Goal: Task Accomplishment & Management: Complete application form

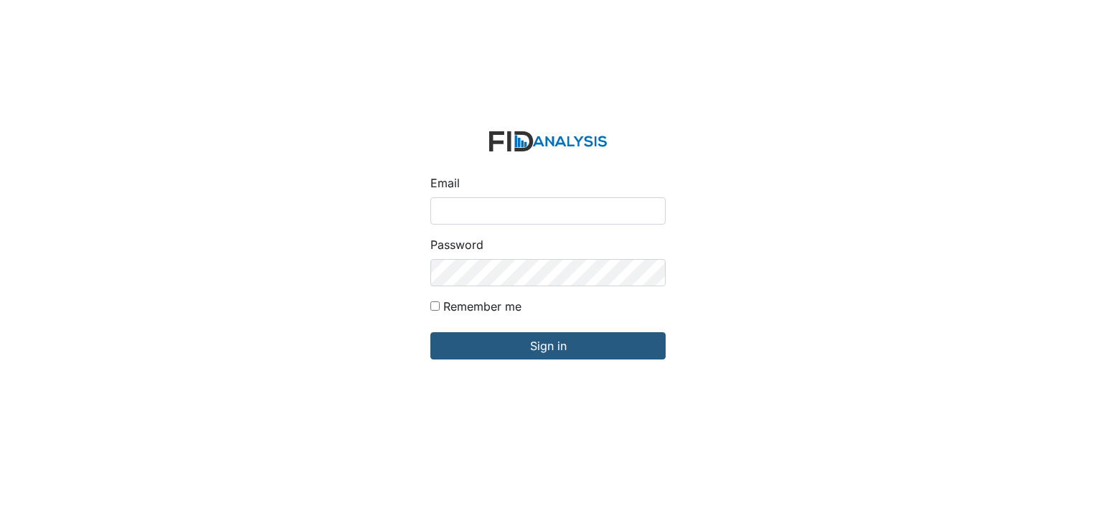
type input "[EMAIL_ADDRESS][DOMAIN_NAME]"
click at [430, 332] on input "Sign in" at bounding box center [547, 345] width 235 height 27
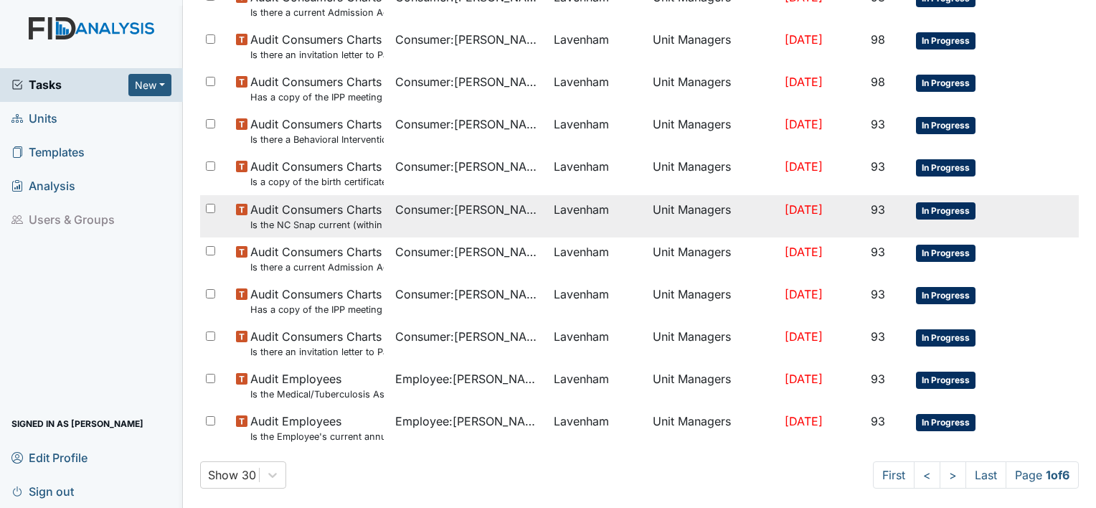
scroll to position [946, 0]
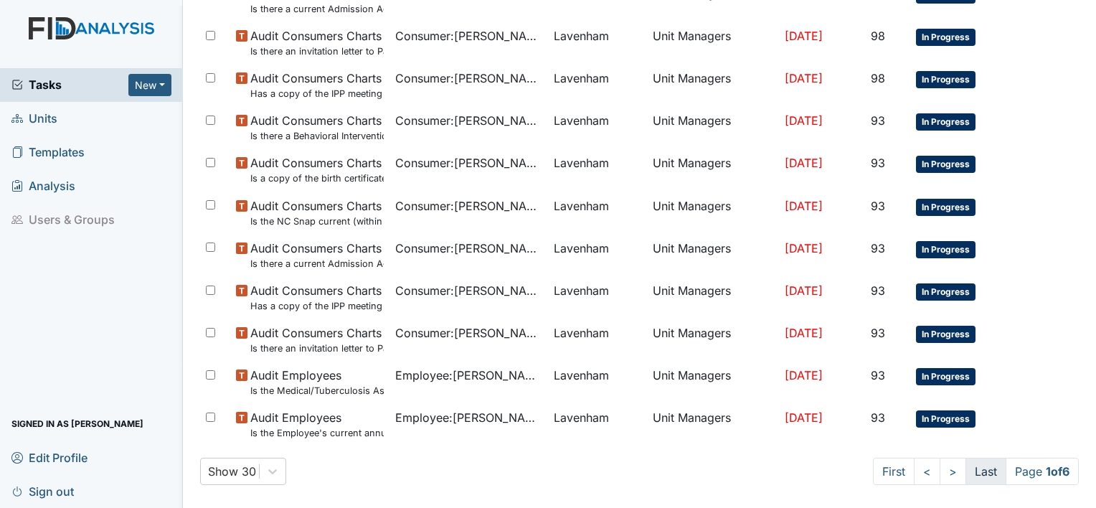
click at [970, 472] on link "Last" at bounding box center [985, 470] width 41 height 27
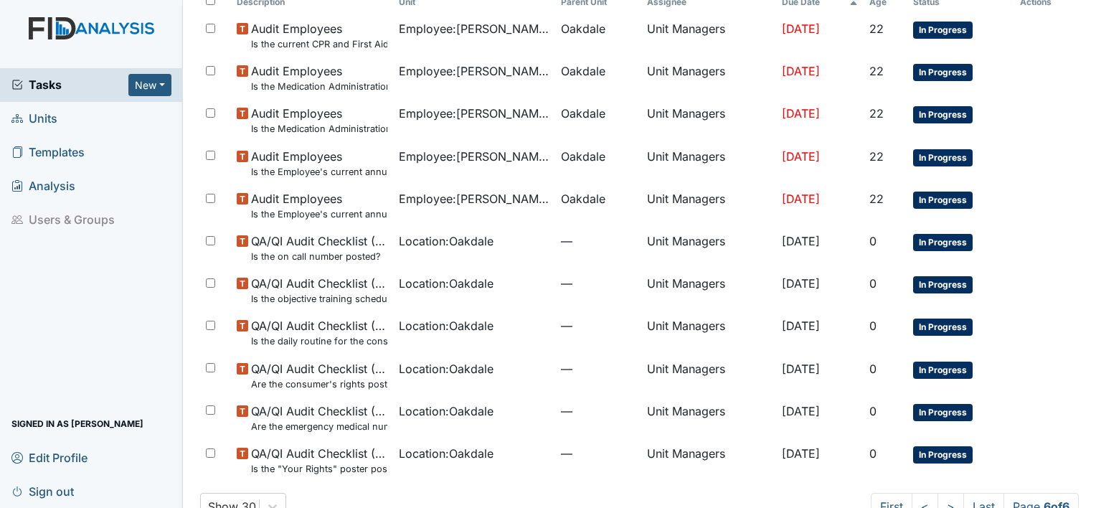
scroll to position [140, 0]
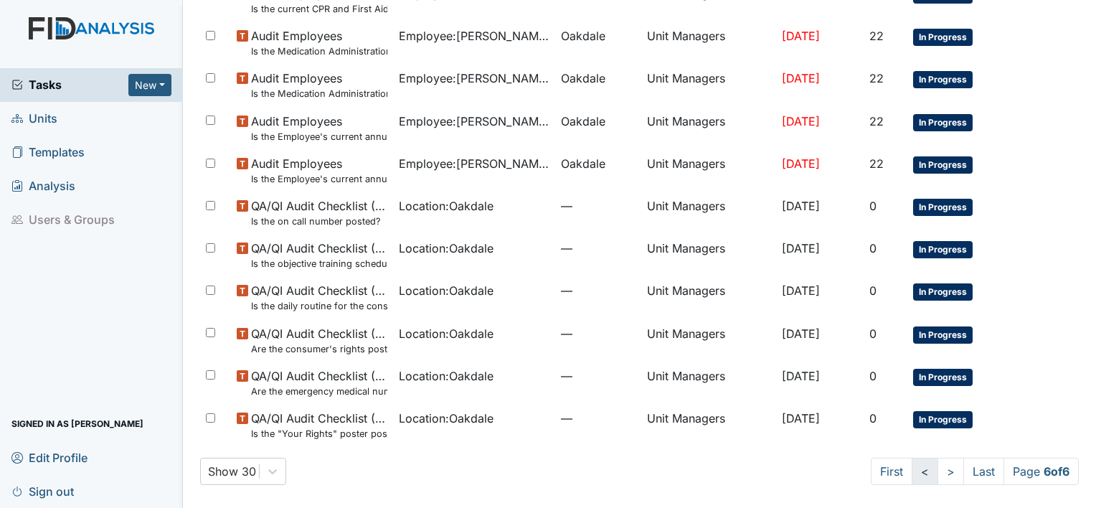
click at [911, 476] on link "<" at bounding box center [924, 470] width 27 height 27
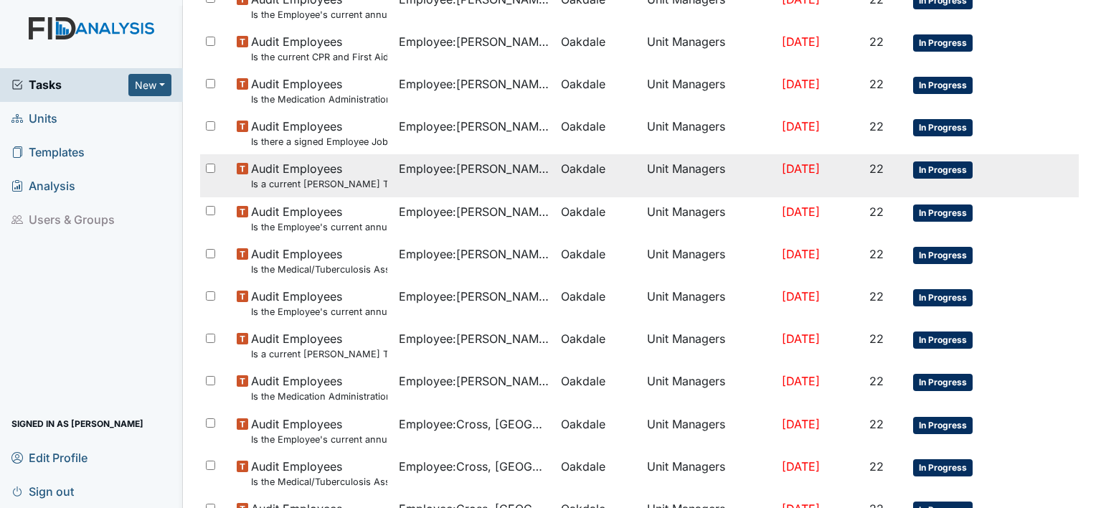
scroll to position [946, 0]
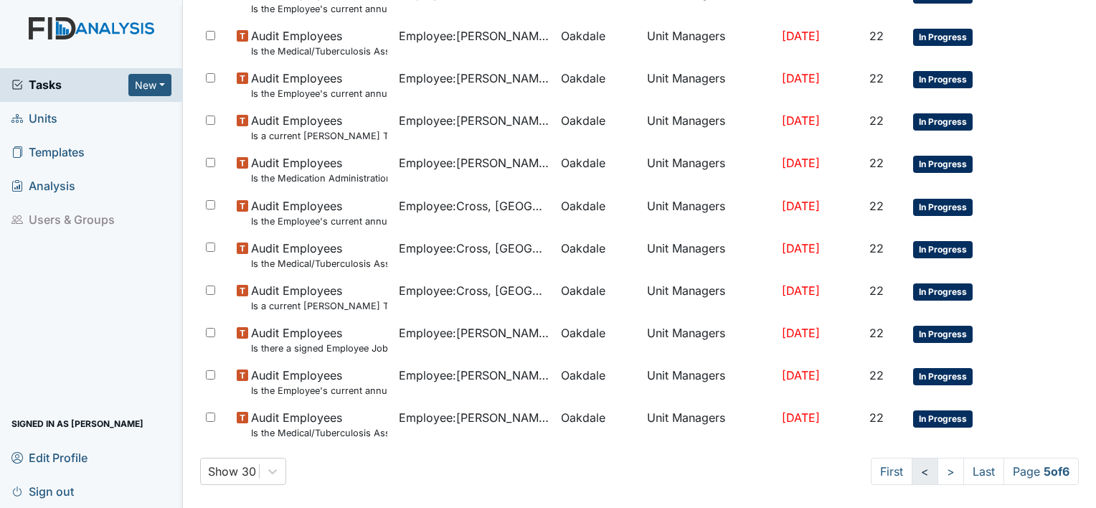
click at [914, 473] on link "<" at bounding box center [924, 470] width 27 height 27
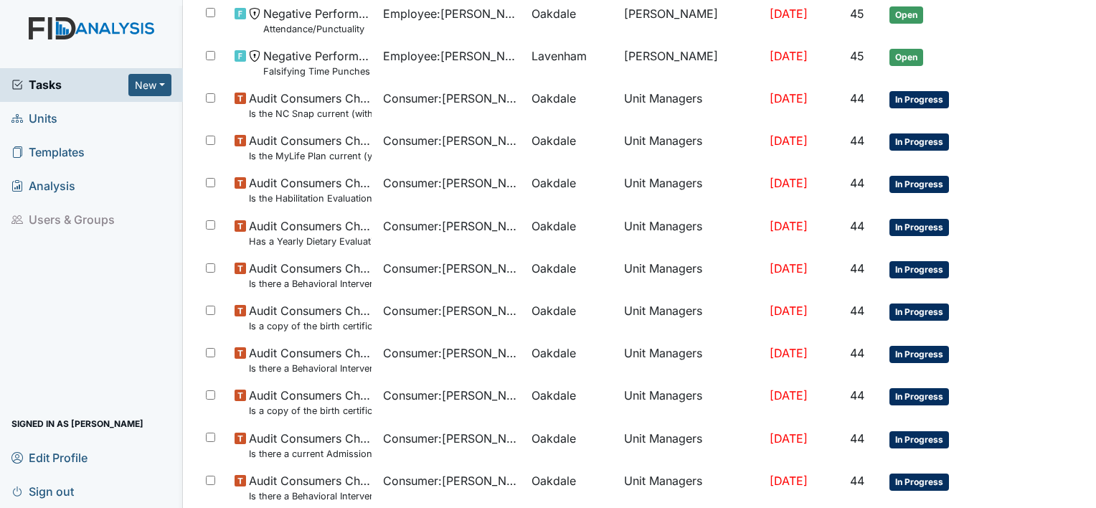
scroll to position [946, 0]
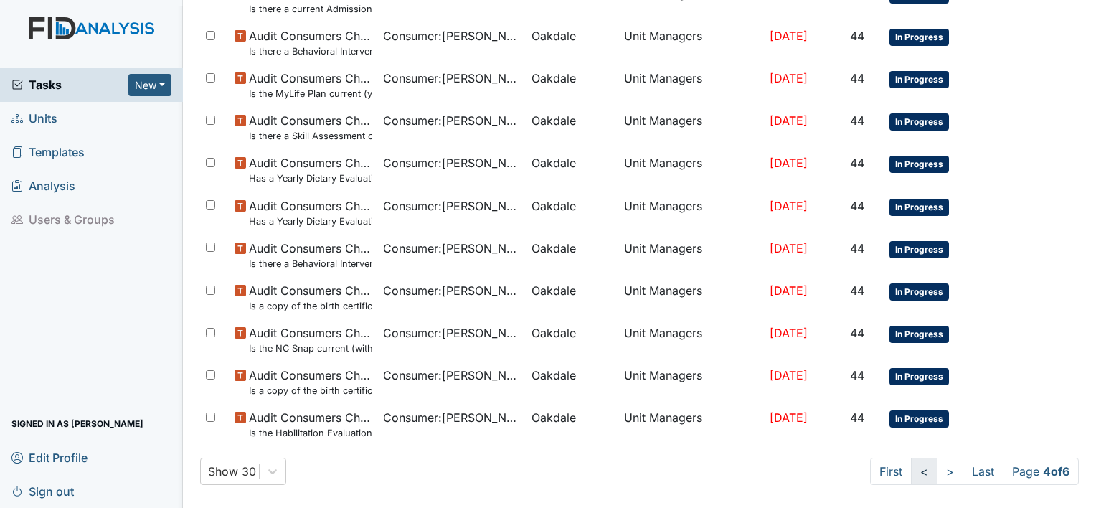
click at [911, 473] on link "<" at bounding box center [924, 470] width 27 height 27
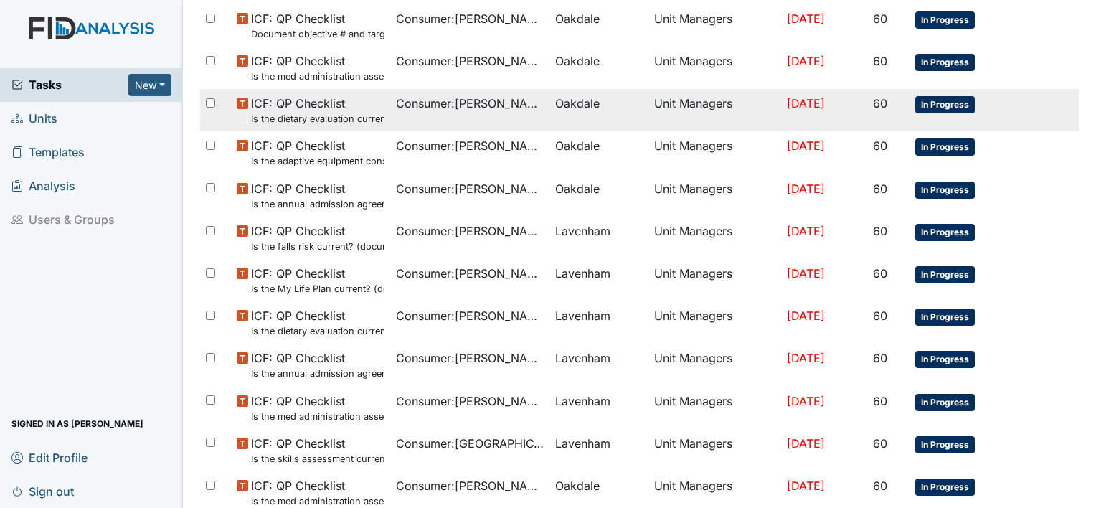
scroll to position [946, 0]
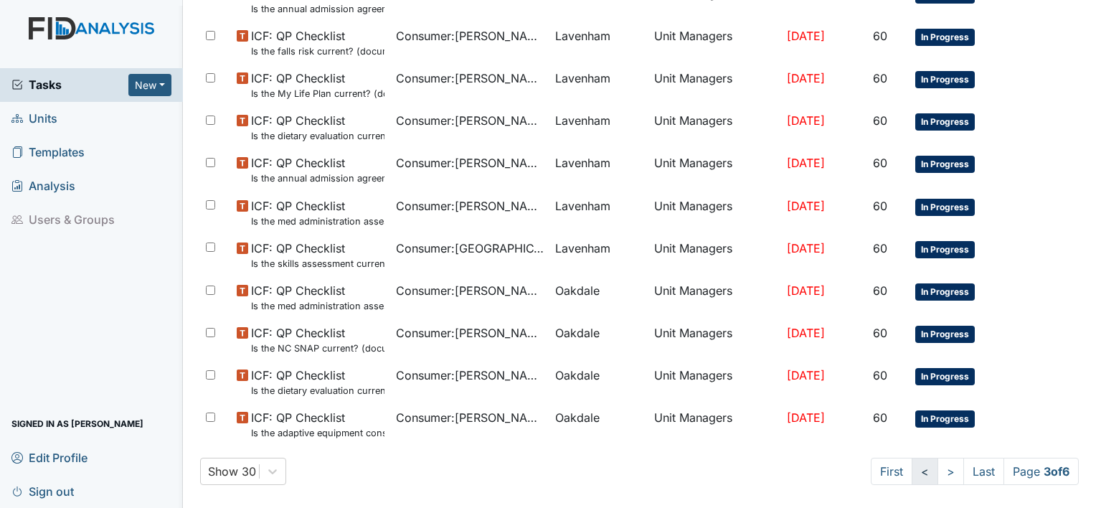
click at [911, 478] on link "<" at bounding box center [924, 470] width 27 height 27
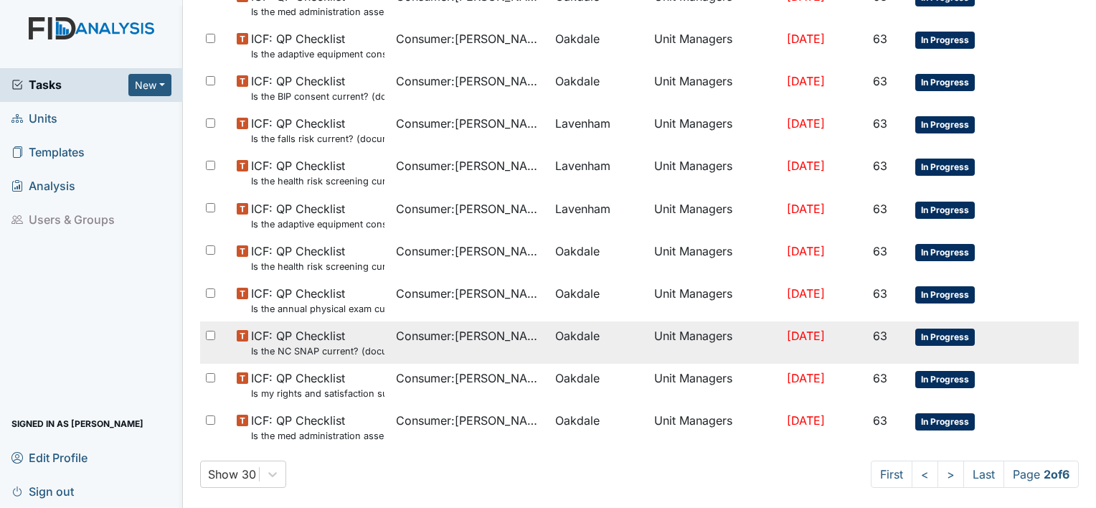
scroll to position [946, 0]
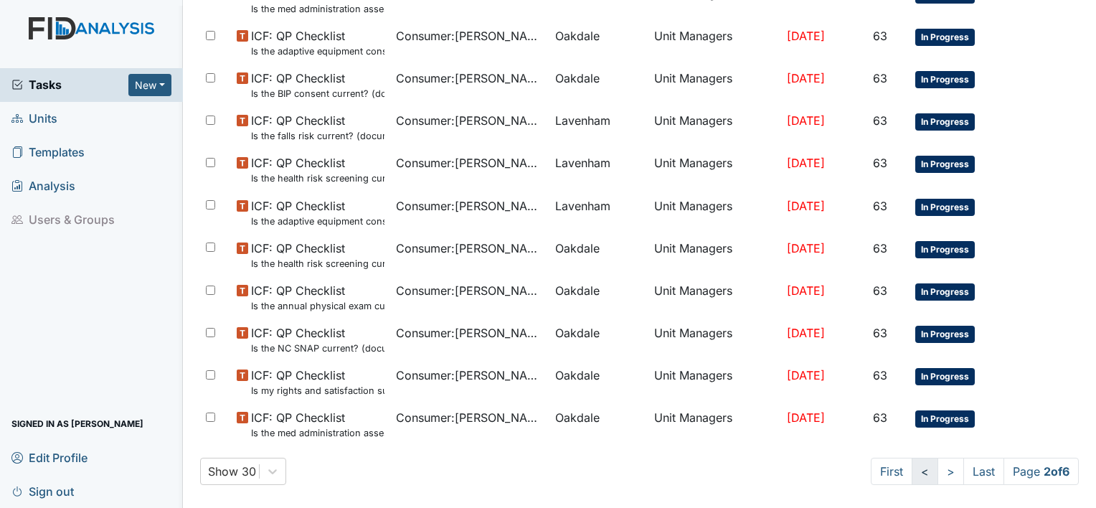
click at [915, 476] on link "<" at bounding box center [924, 470] width 27 height 27
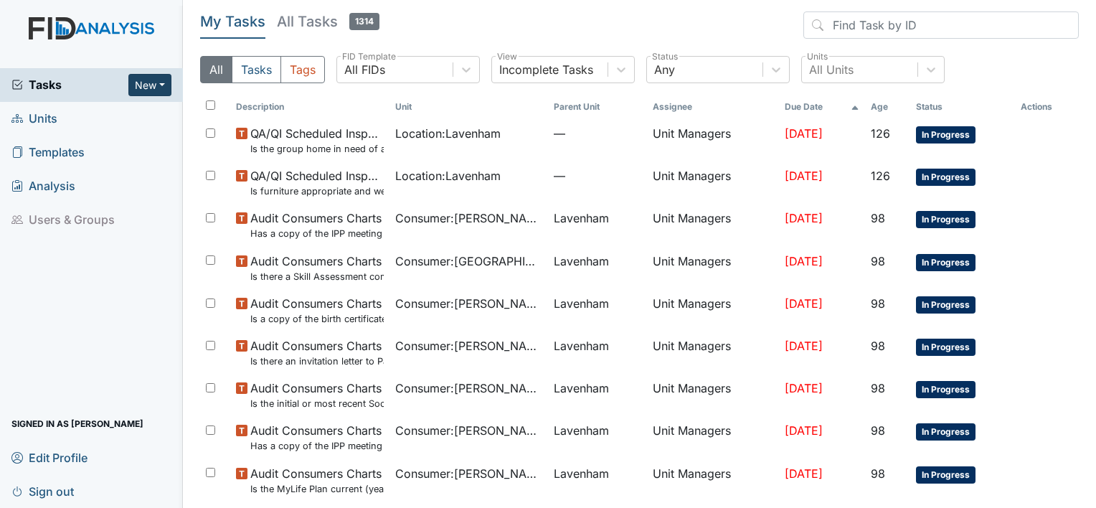
click at [147, 85] on button "New" at bounding box center [149, 85] width 43 height 22
click at [97, 115] on link "Form" at bounding box center [113, 114] width 113 height 23
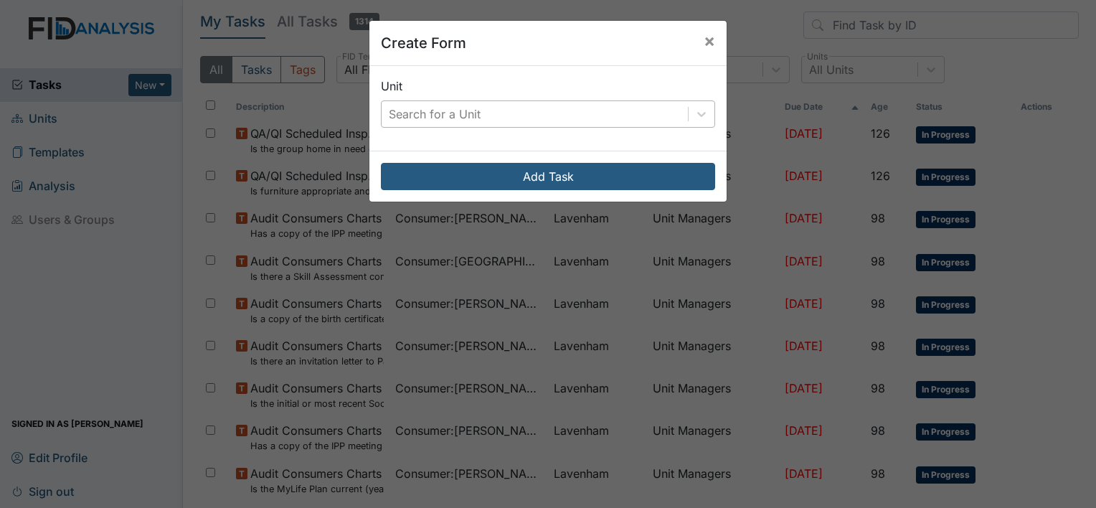
click at [445, 118] on div "Search for a Unit" at bounding box center [435, 113] width 92 height 17
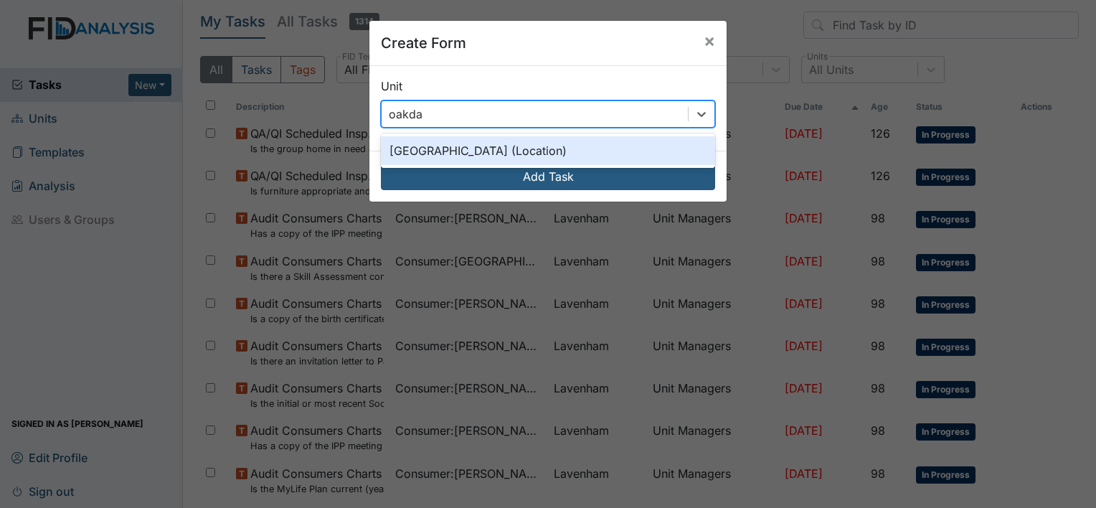
type input "oakdale"
click at [417, 145] on div "Oakdale (Location)" at bounding box center [548, 150] width 334 height 29
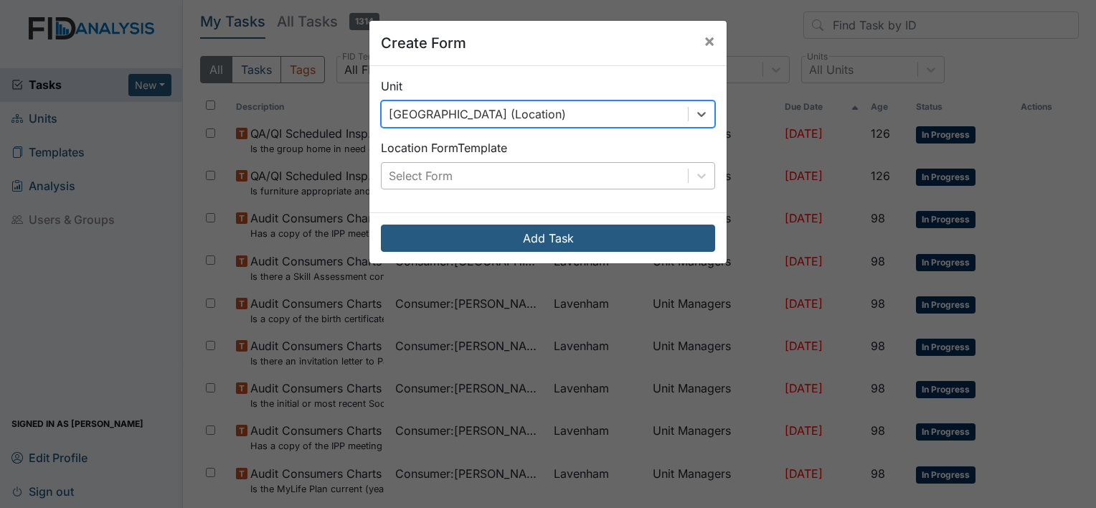
click at [456, 176] on div "Select Form" at bounding box center [534, 176] width 306 height 26
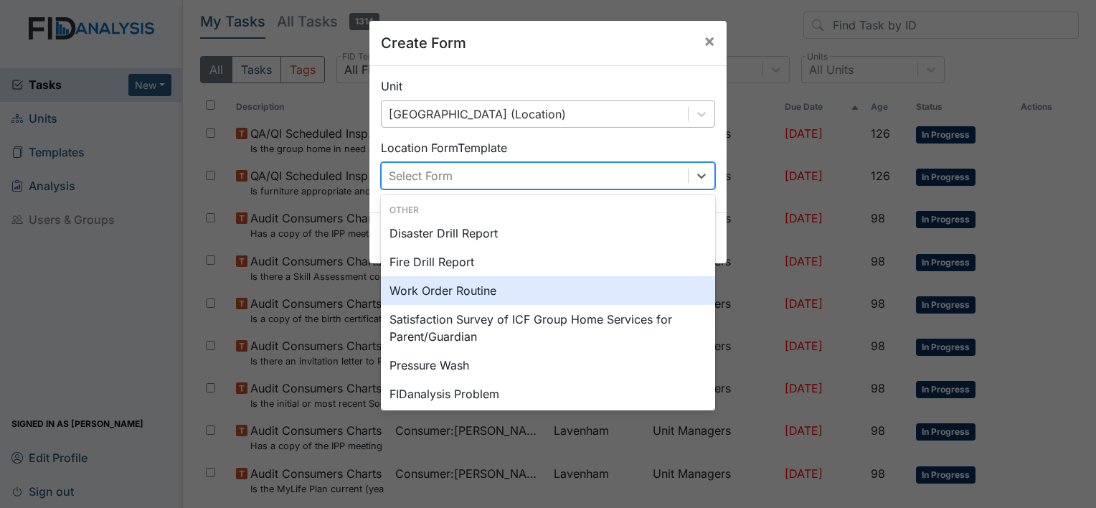
click at [421, 293] on div "Work Order Routine" at bounding box center [548, 290] width 334 height 29
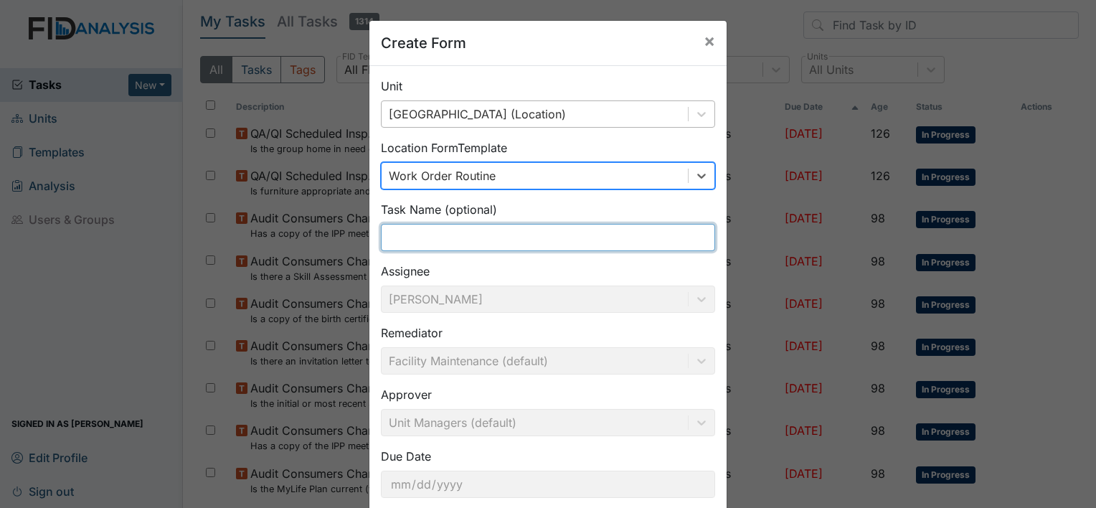
click at [441, 244] on input "text" at bounding box center [548, 237] width 334 height 27
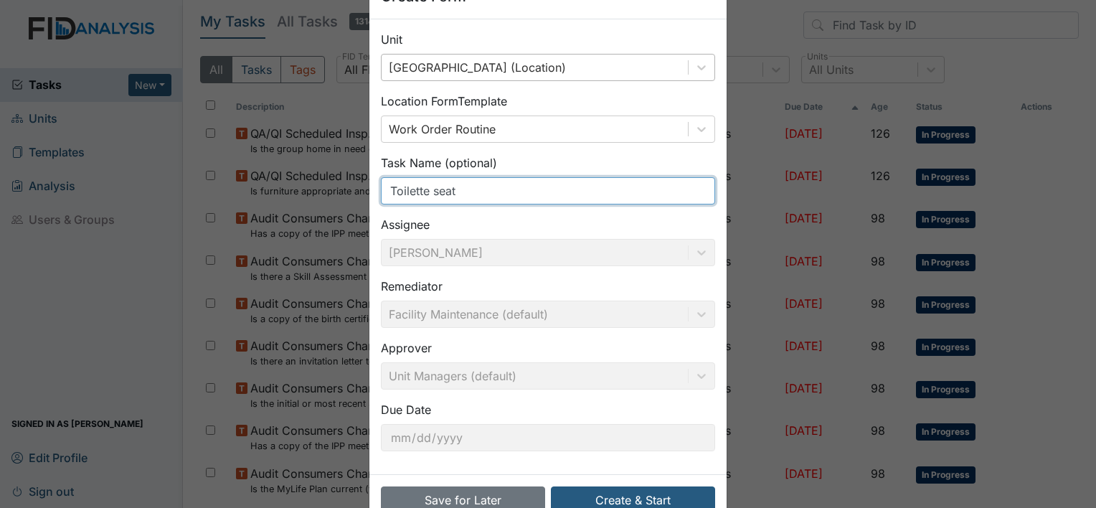
scroll to position [83, 0]
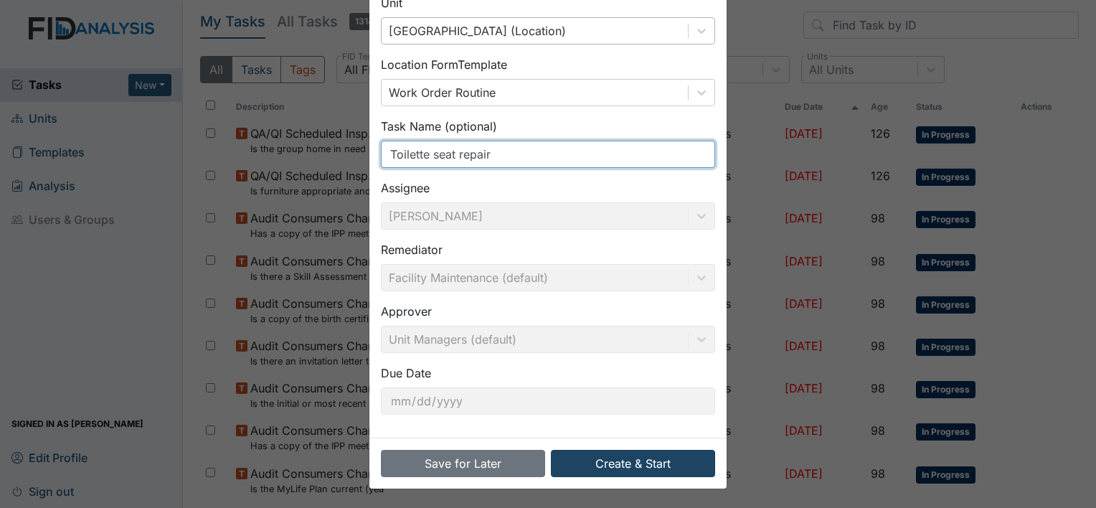
type input "Toilette seat repair"
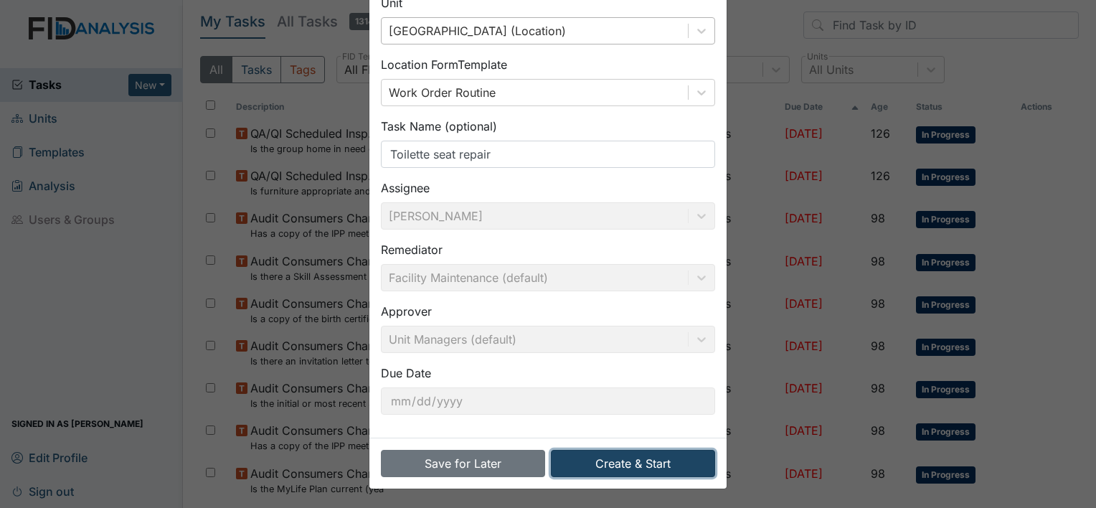
click at [645, 466] on button "Create & Start" at bounding box center [633, 463] width 164 height 27
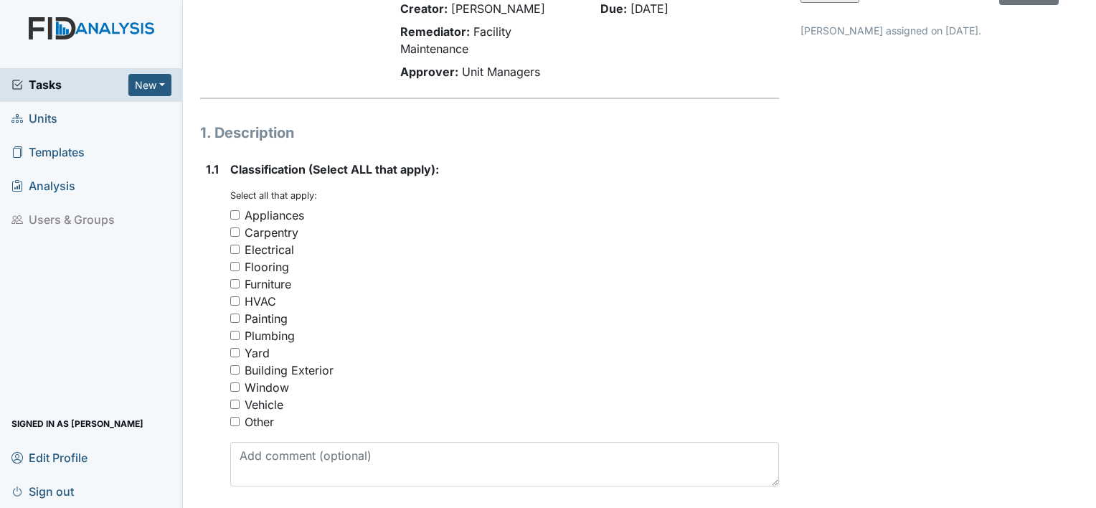
scroll to position [143, 0]
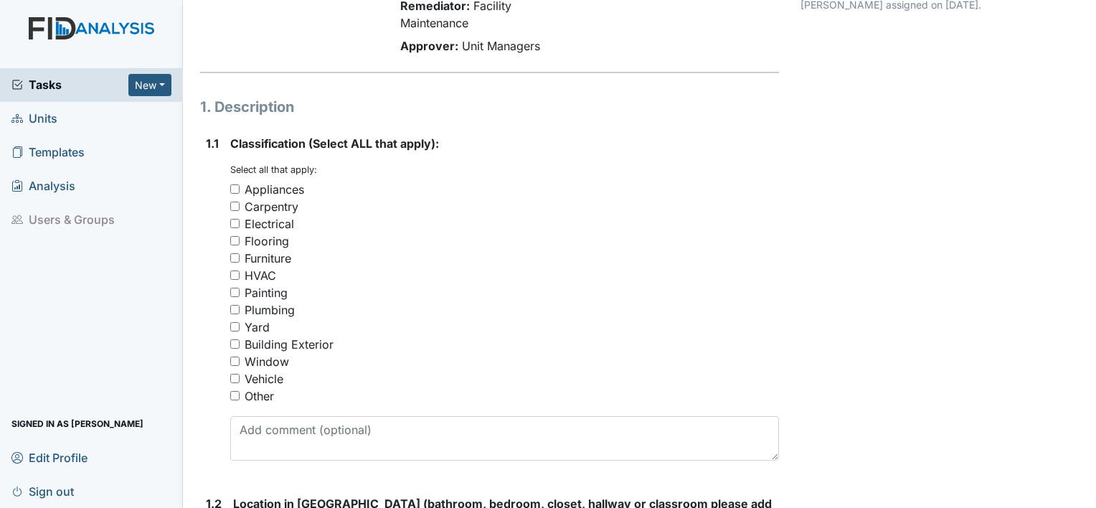
click at [237, 260] on input "Furniture" at bounding box center [234, 257] width 9 height 9
checkbox input "true"
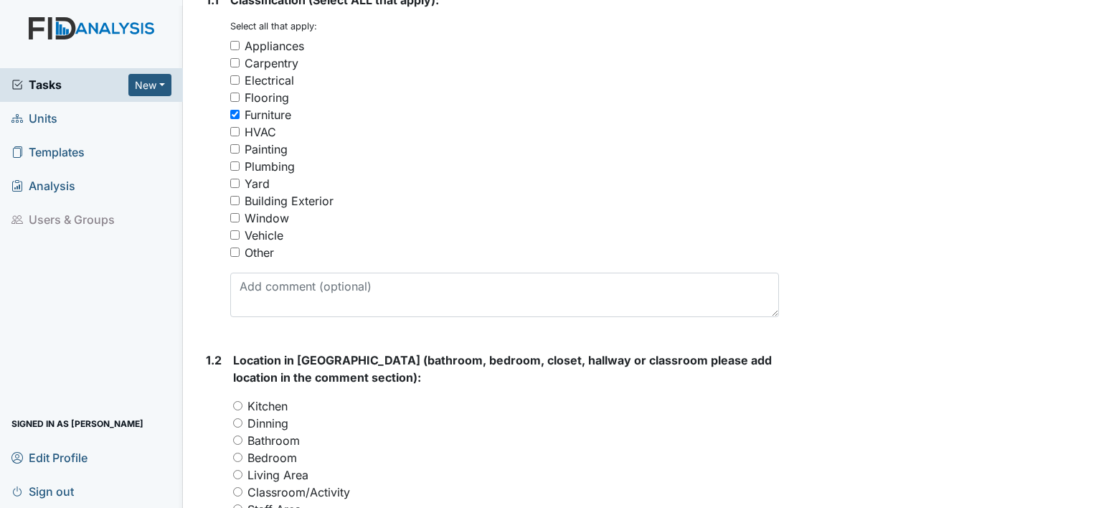
click at [232, 164] on input "Plumbing" at bounding box center [234, 165] width 9 height 9
checkbox input "true"
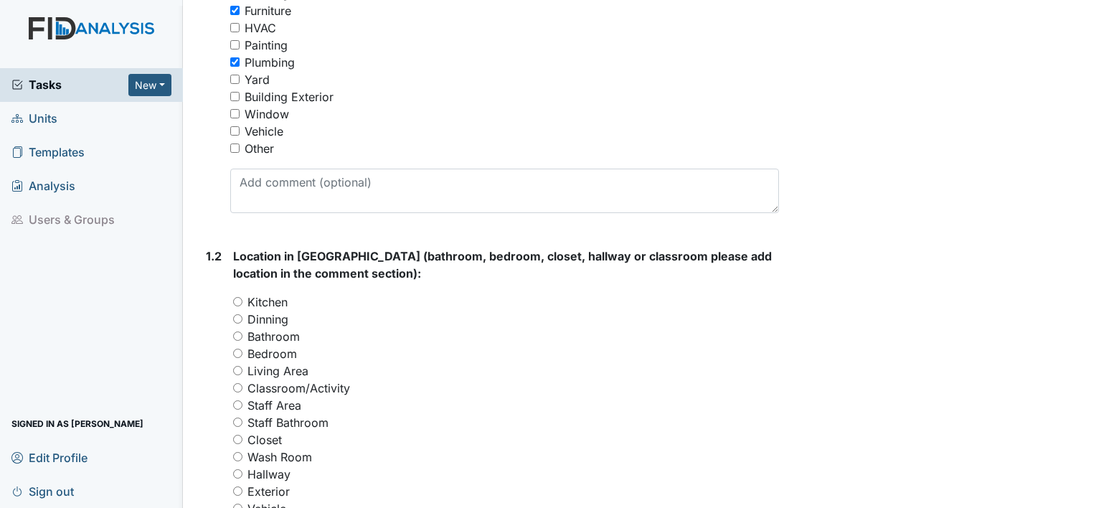
scroll to position [502, 0]
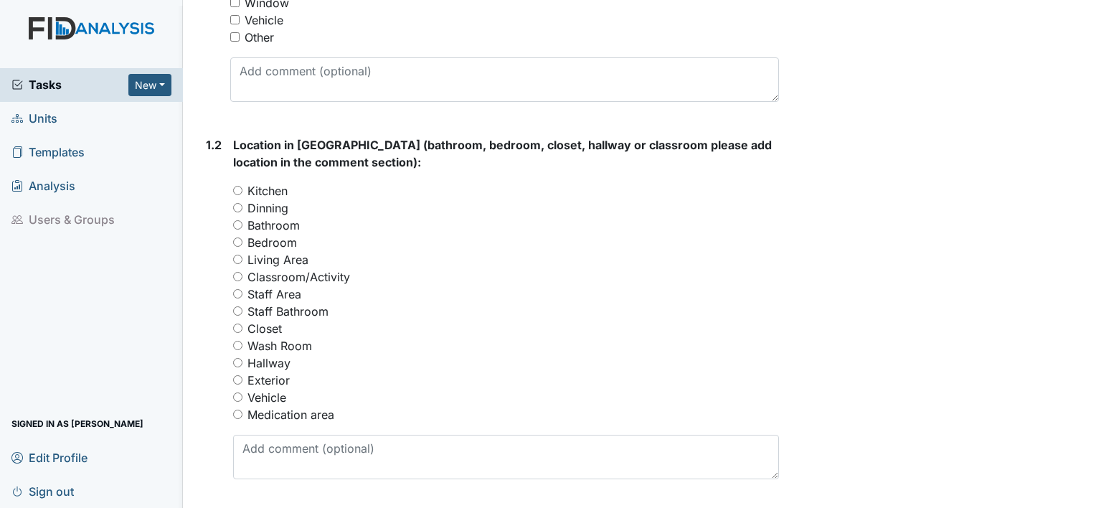
click at [237, 225] on input "Bathroom" at bounding box center [237, 224] width 9 height 9
radio input "true"
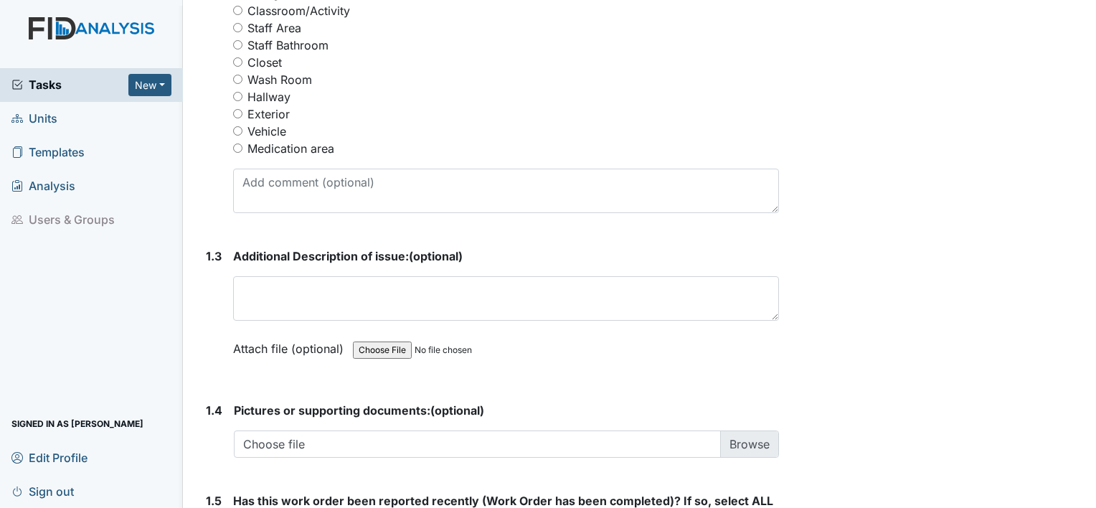
scroll to position [789, 0]
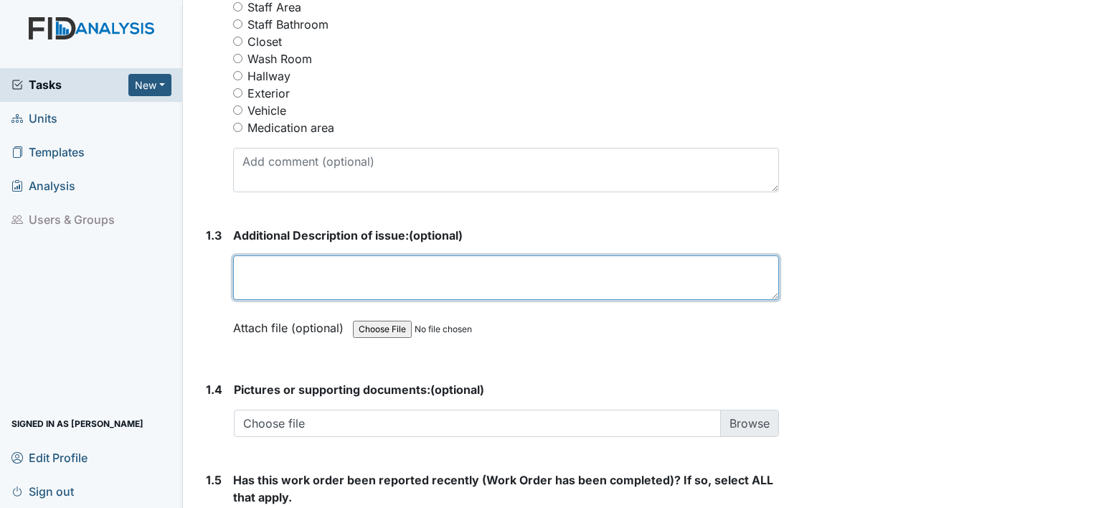
click at [315, 267] on textarea at bounding box center [506, 277] width 546 height 44
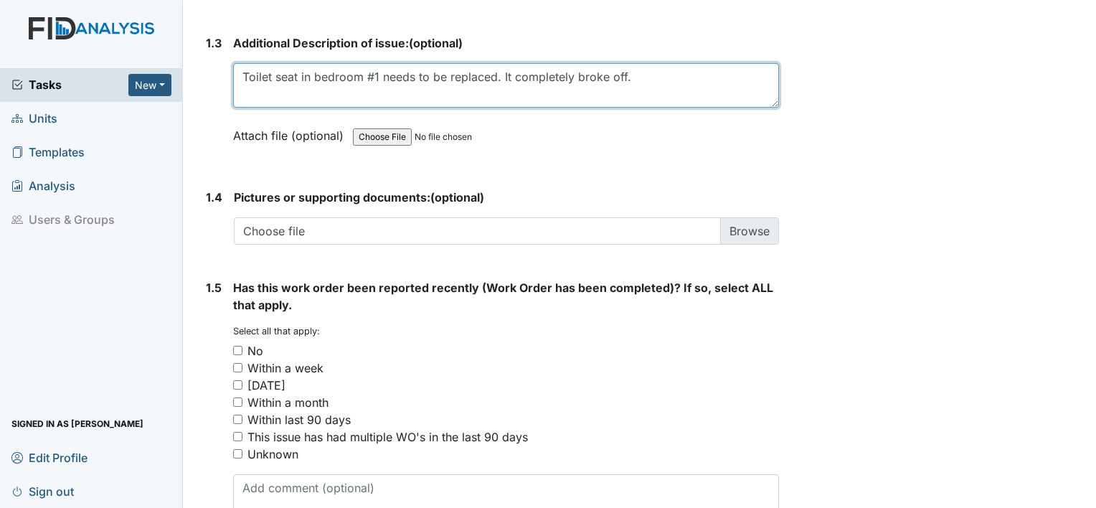
scroll to position [1063, 0]
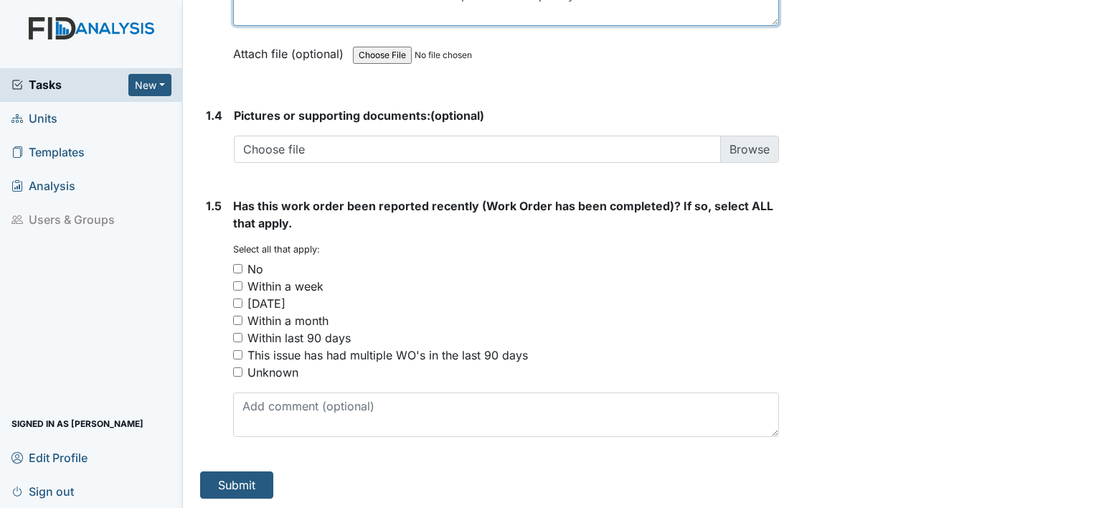
type textarea "Toilet seat in bedroom #1 needs to be replaced. It completely broke off."
drag, startPoint x: 234, startPoint y: 370, endPoint x: 254, endPoint y: 390, distance: 27.9
click at [234, 370] on input "Unknown" at bounding box center [237, 371] width 9 height 9
checkbox input "true"
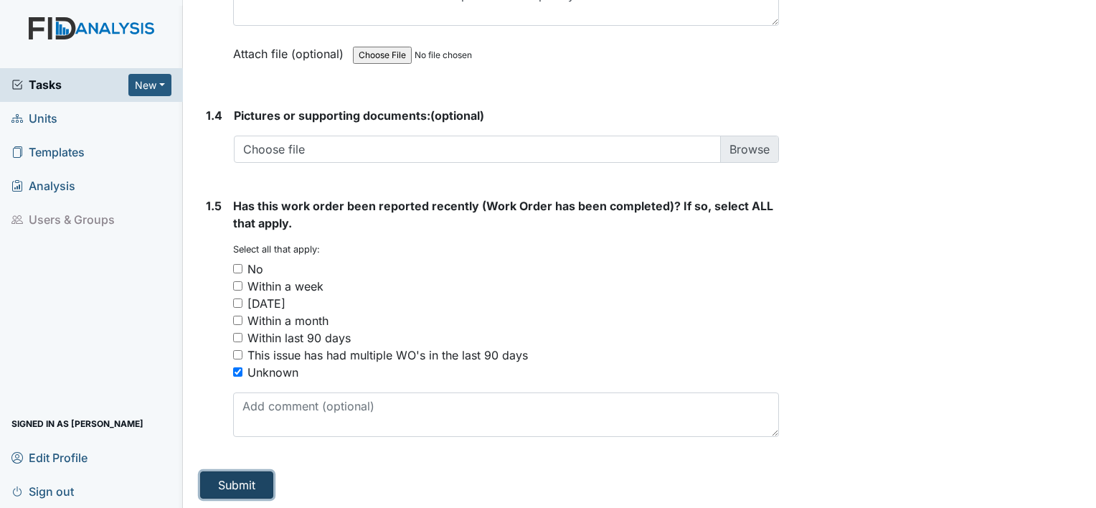
click at [218, 482] on button "Submit" at bounding box center [236, 484] width 73 height 27
